Goal: Task Accomplishment & Management: Manage account settings

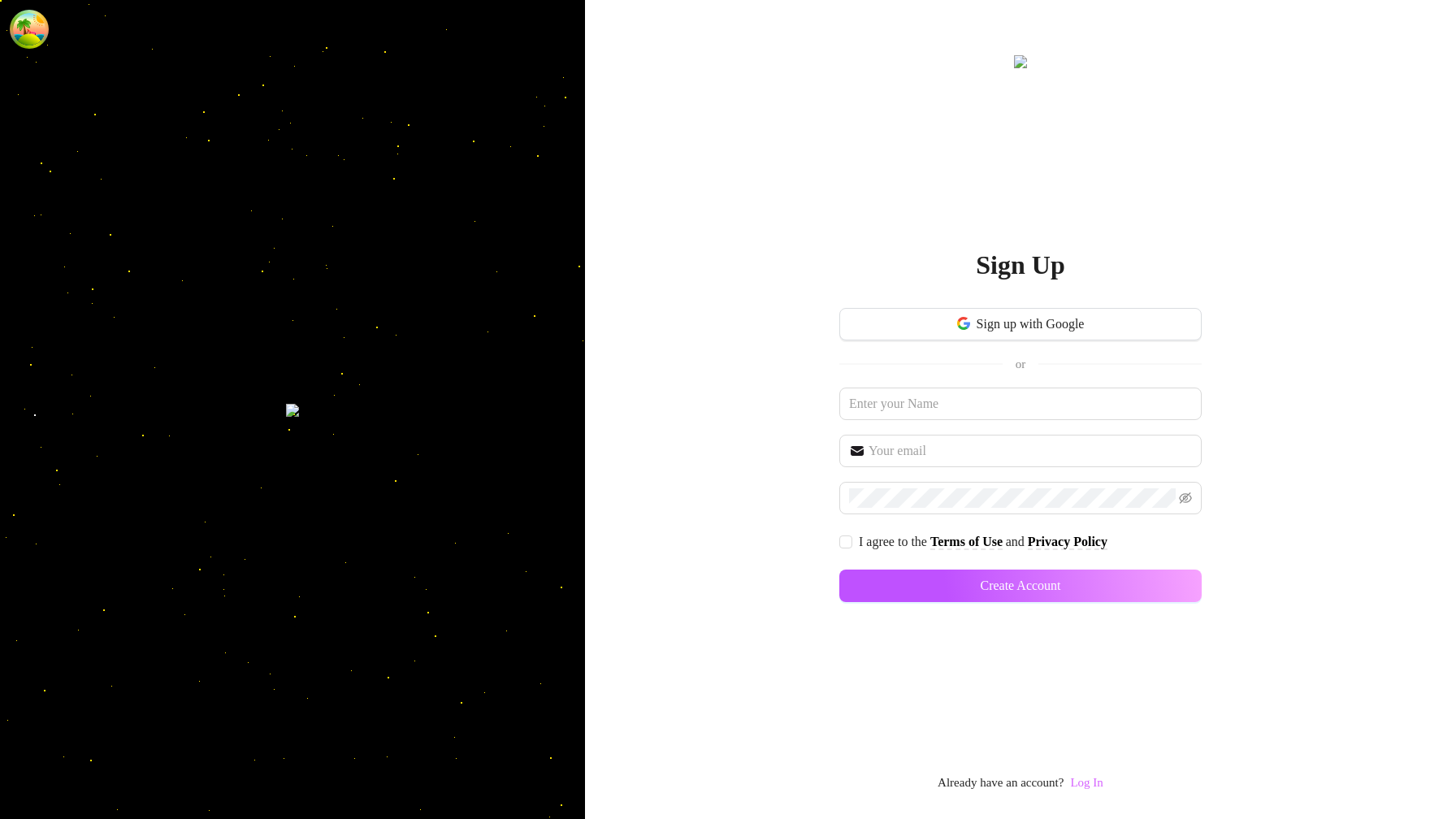
click at [1085, 784] on link "Log In" at bounding box center [1086, 783] width 33 height 13
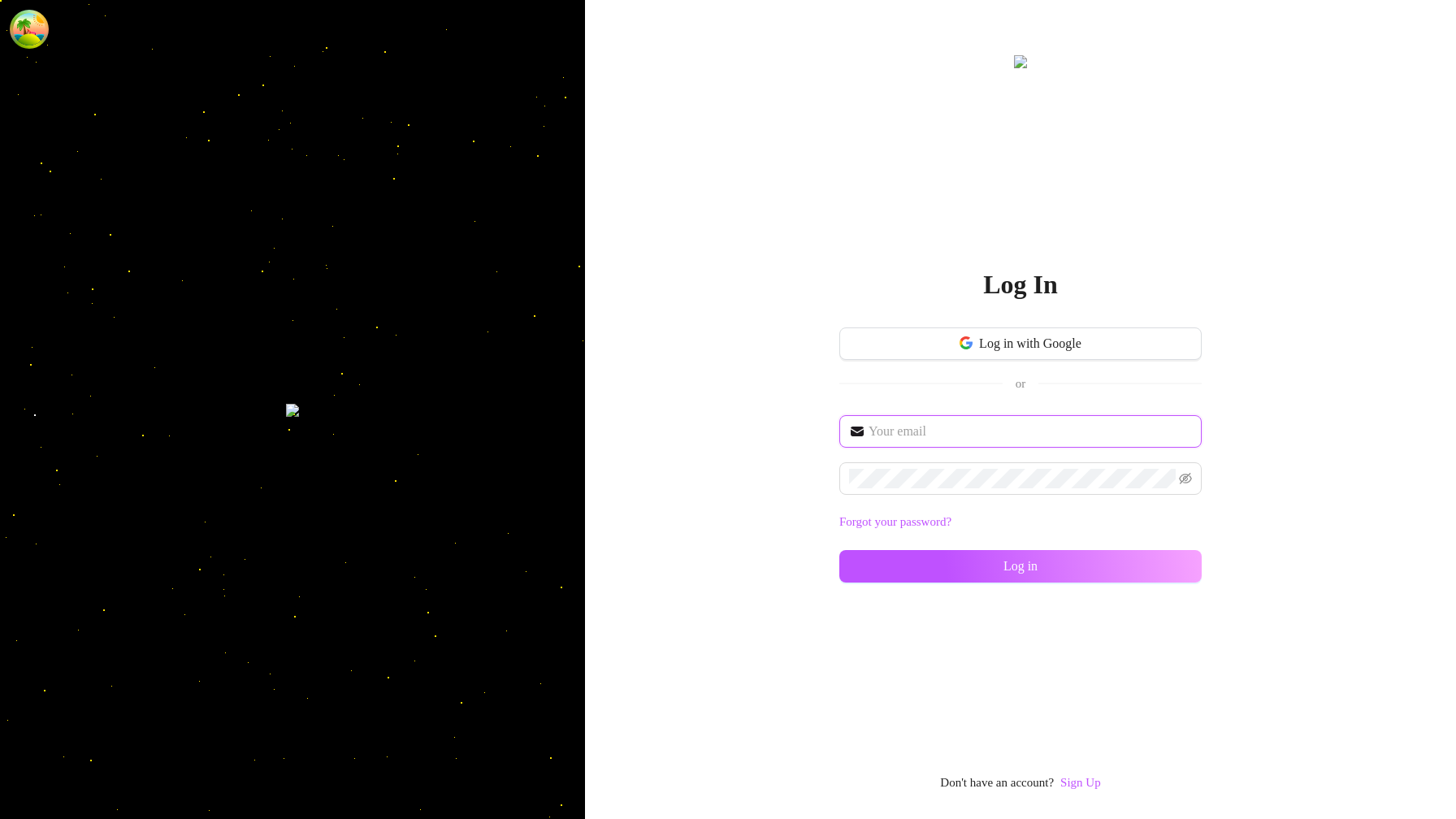
click at [965, 435] on input "text" at bounding box center [1031, 432] width 324 height 20
type input "[EMAIL_ADDRESS][DOMAIN_NAME]"
click at [1189, 480] on icon "eye-invisible" at bounding box center [1186, 479] width 13 height 13
click at [1189, 480] on icon "eye" at bounding box center [1186, 479] width 13 height 10
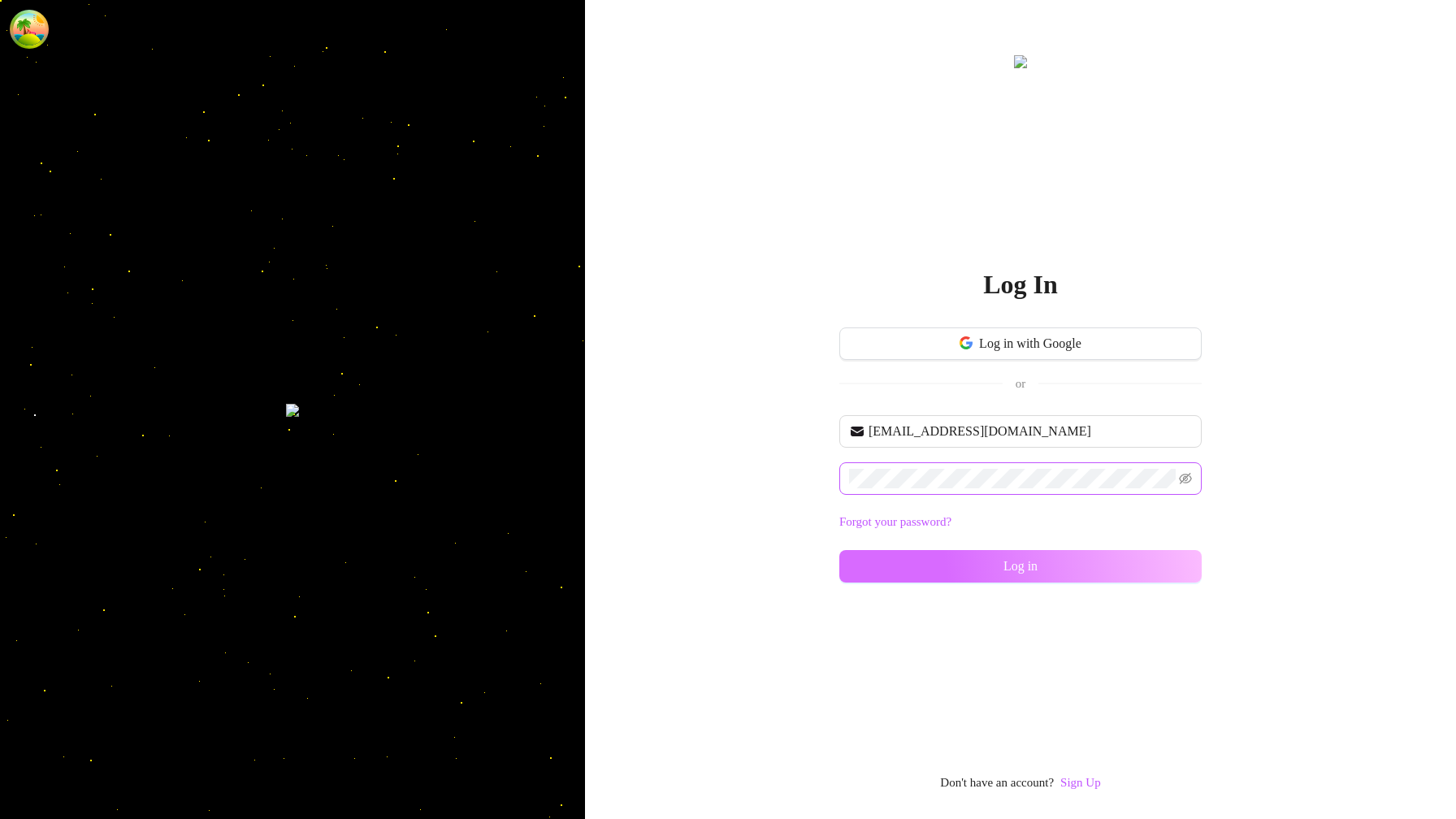
click at [1190, 577] on button "Log in" at bounding box center [1020, 567] width 362 height 33
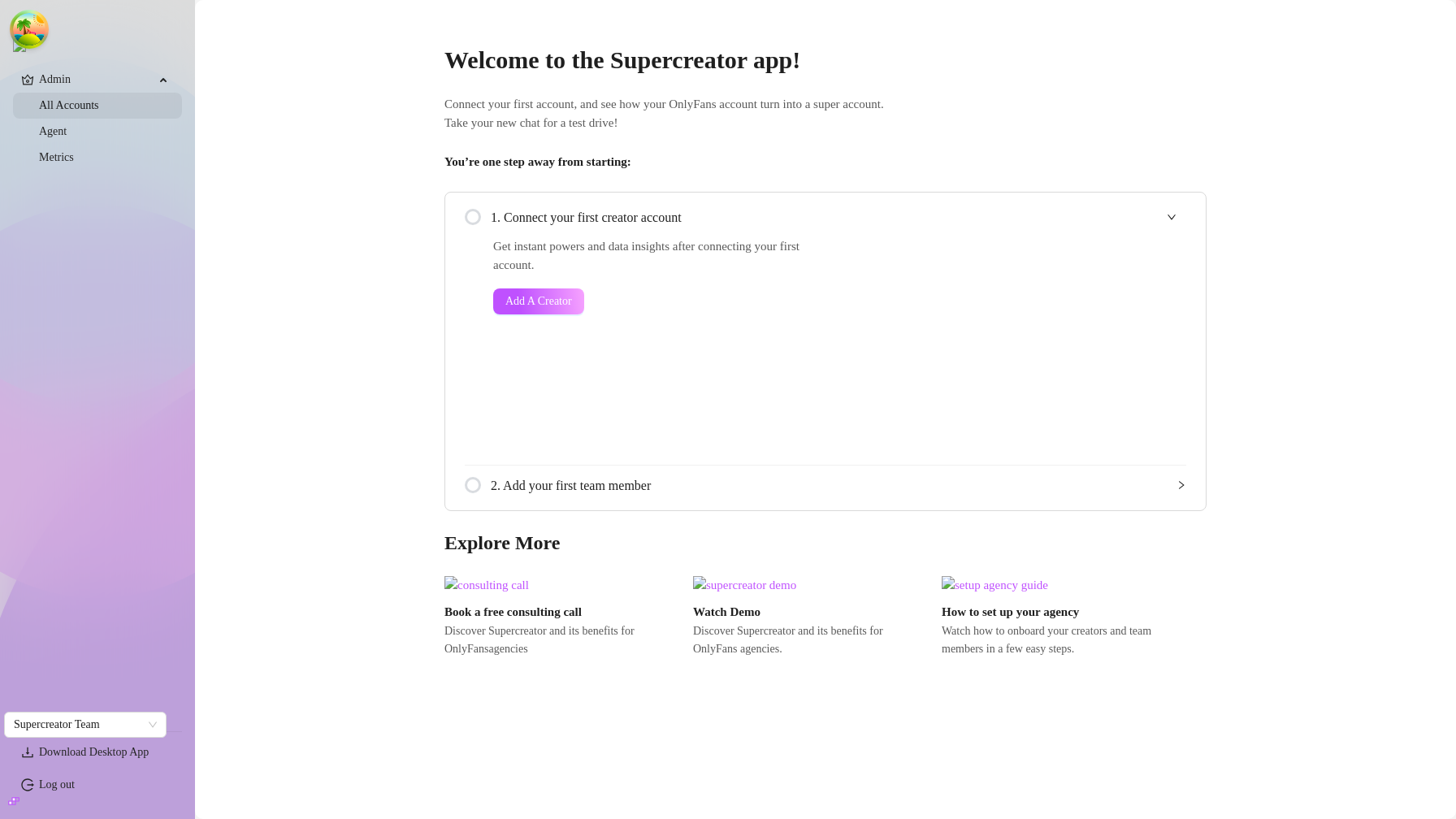
click at [99, 108] on link "All Accounts" at bounding box center [68, 105] width 60 height 12
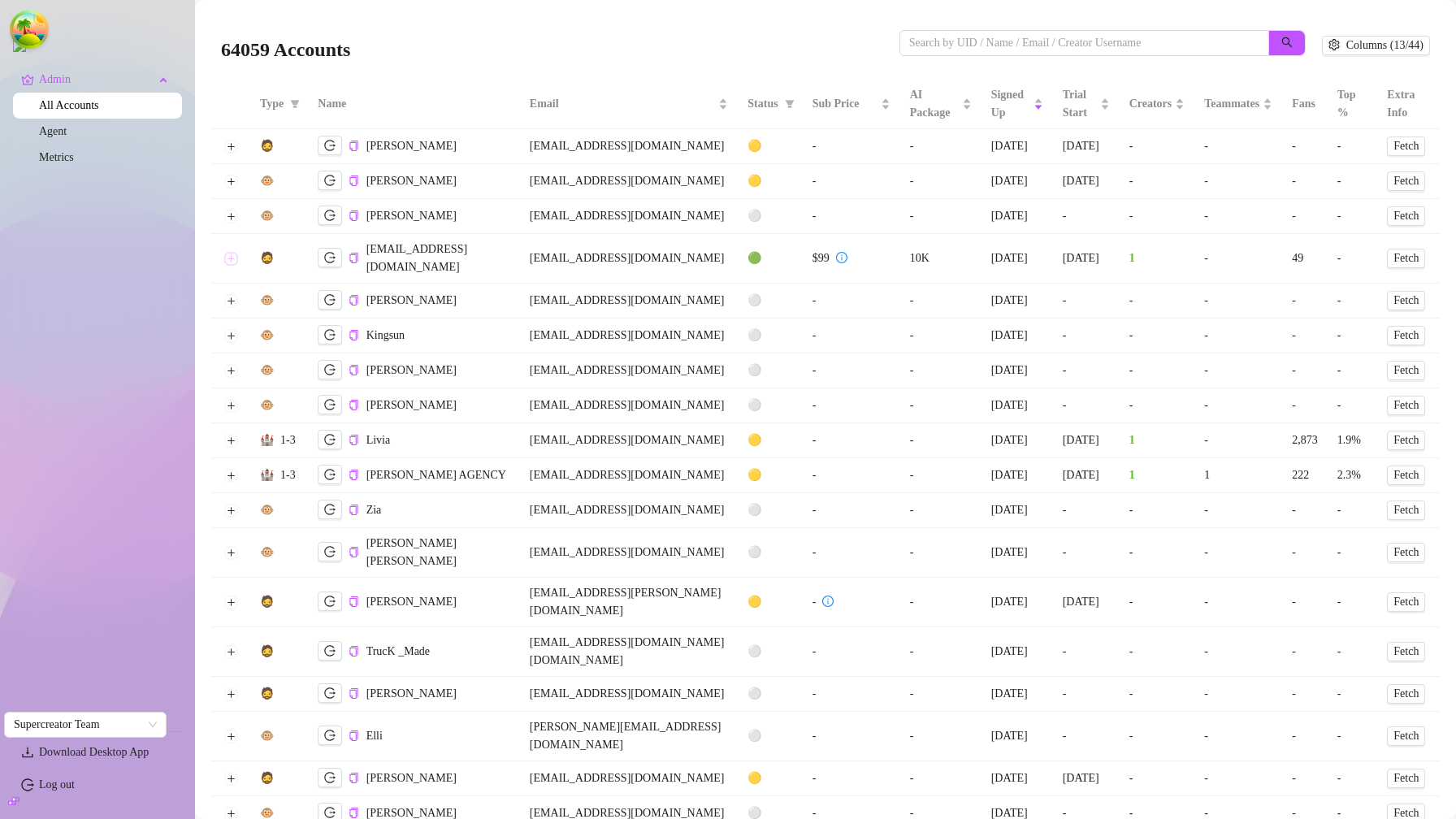
click at [232, 252] on button "Expand row" at bounding box center [231, 259] width 13 height 13
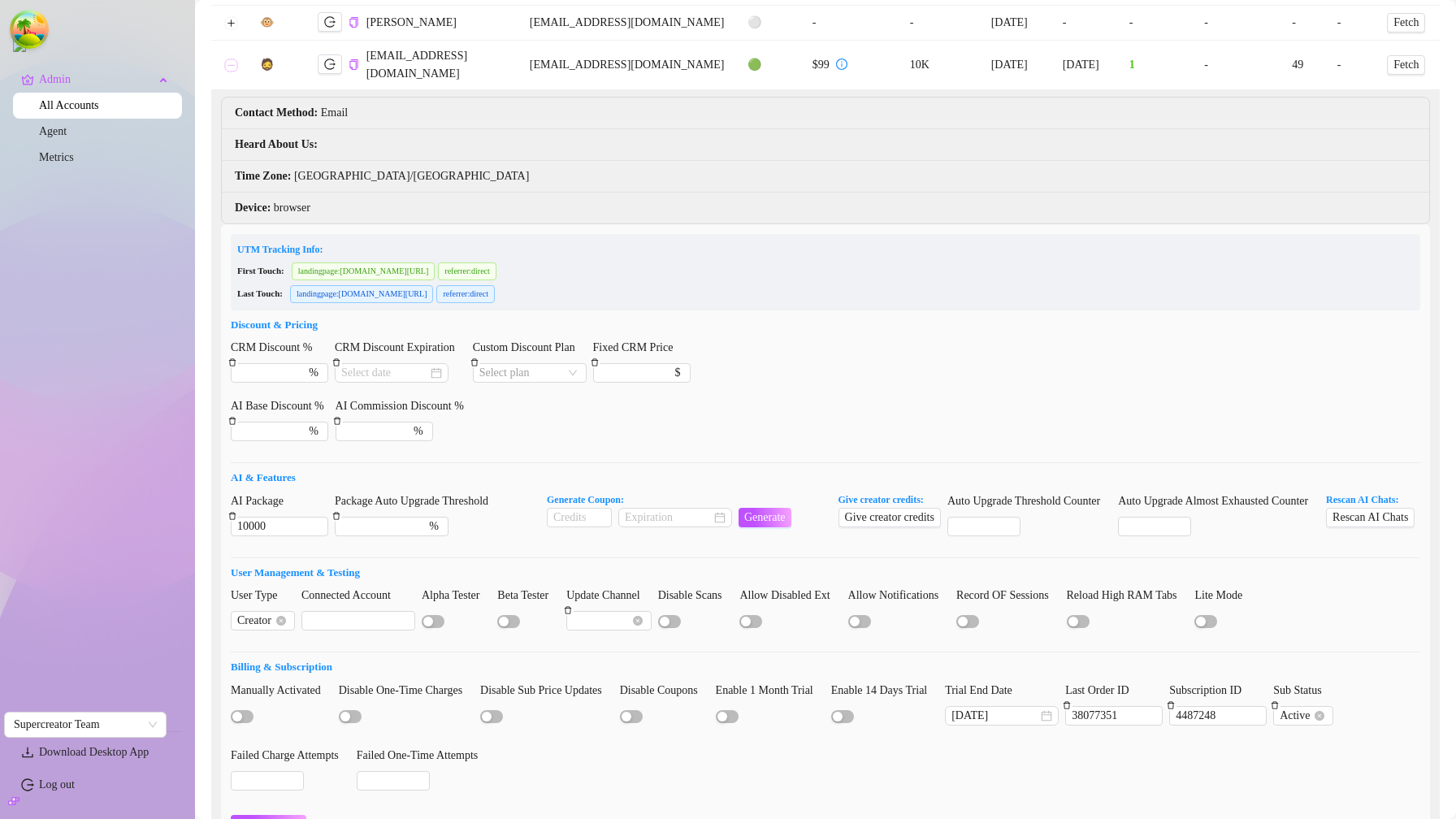
scroll to position [194, 0]
click at [1258, 725] on input "4487248" at bounding box center [1218, 715] width 96 height 18
